Goal: Information Seeking & Learning: Learn about a topic

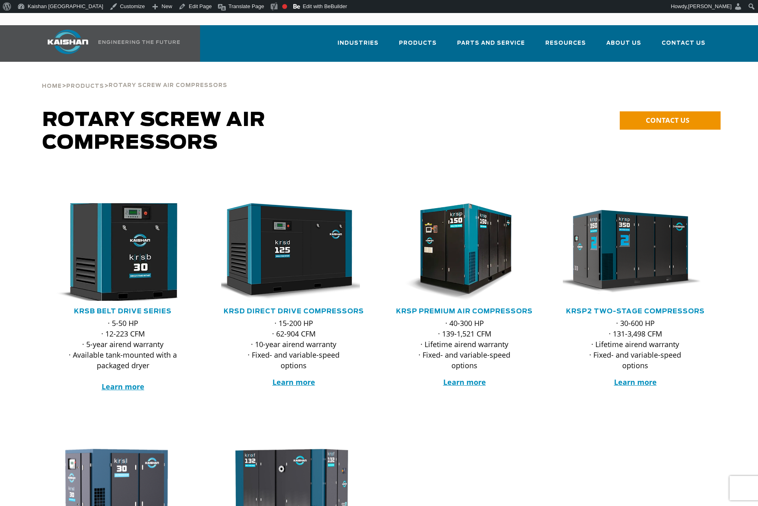
click at [113, 254] on img at bounding box center [116, 251] width 159 height 107
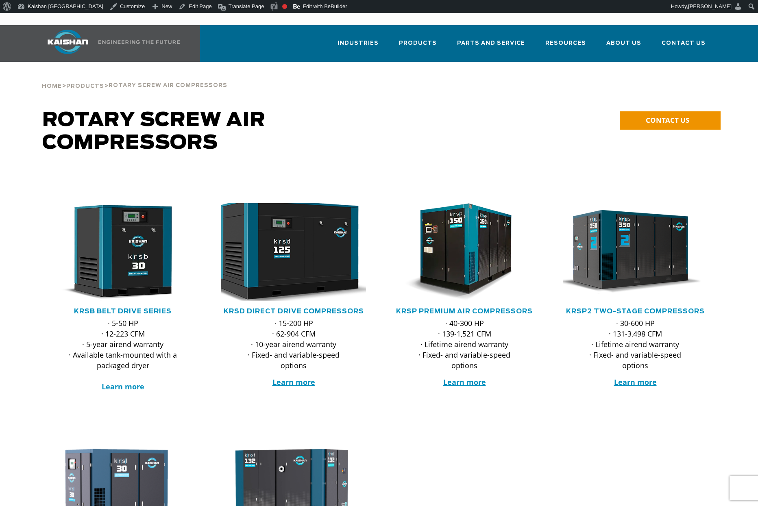
click at [293, 257] on img at bounding box center [287, 251] width 159 height 107
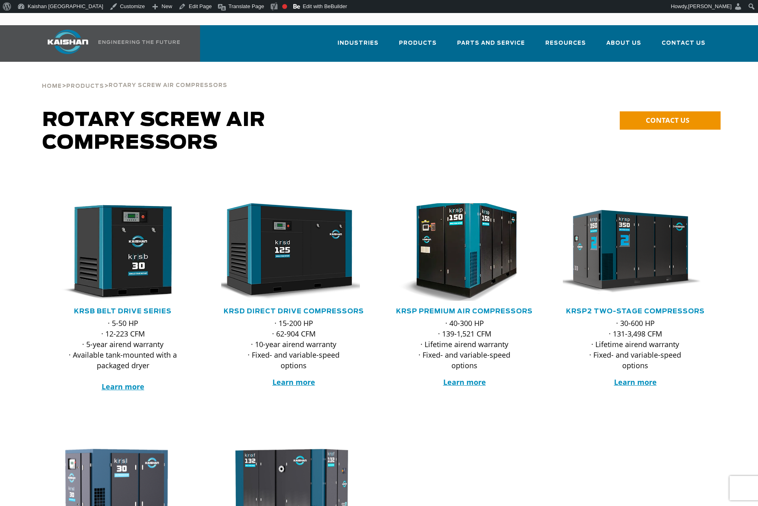
click at [470, 253] on img at bounding box center [457, 251] width 159 height 107
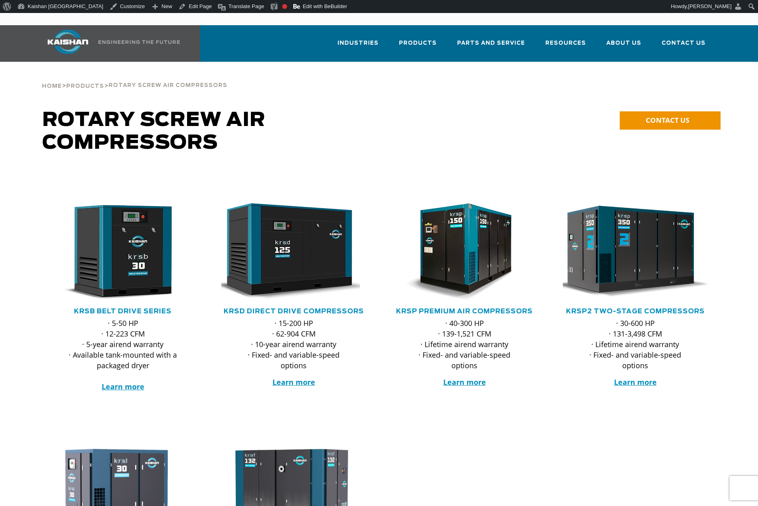
click at [622, 252] on img at bounding box center [628, 251] width 159 height 107
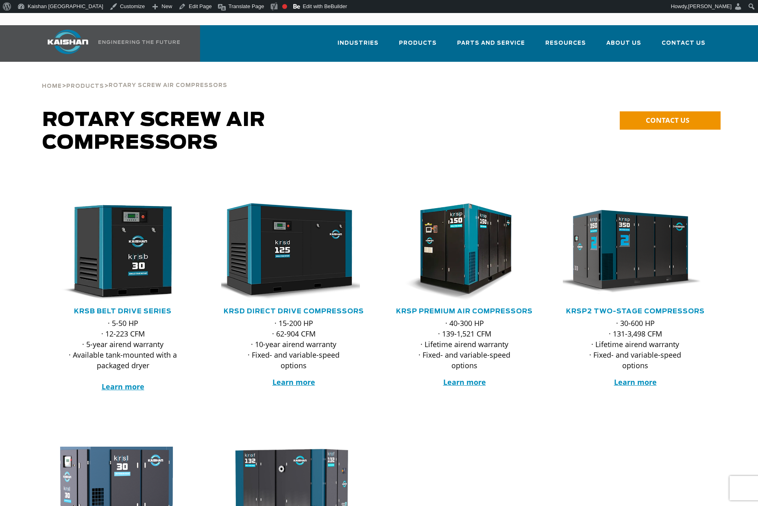
click at [87, 474] on img at bounding box center [116, 488] width 159 height 91
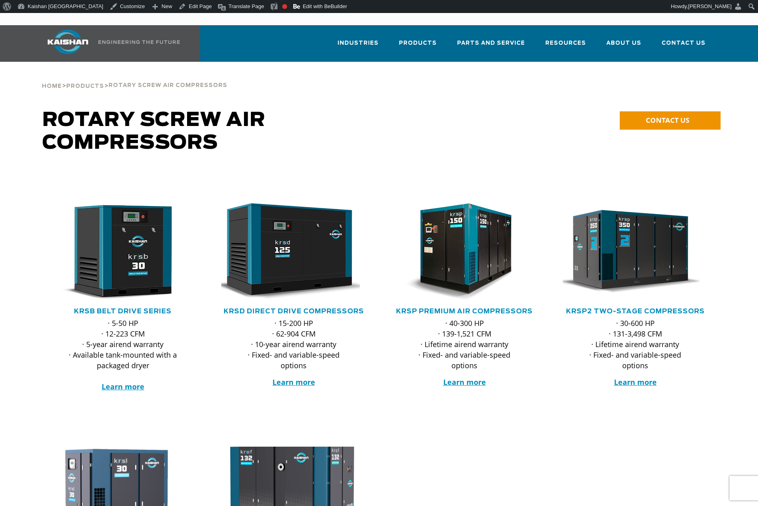
click at [269, 470] on img at bounding box center [287, 488] width 159 height 91
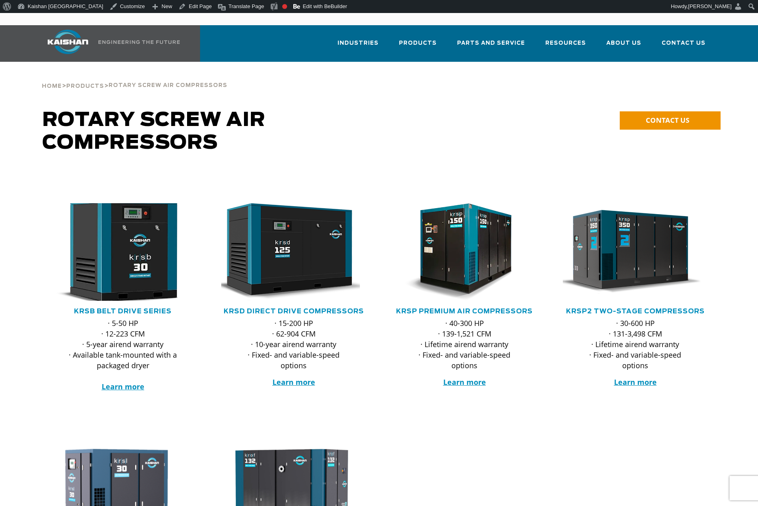
click at [122, 252] on img at bounding box center [116, 251] width 159 height 107
